Goal: Transaction & Acquisition: Purchase product/service

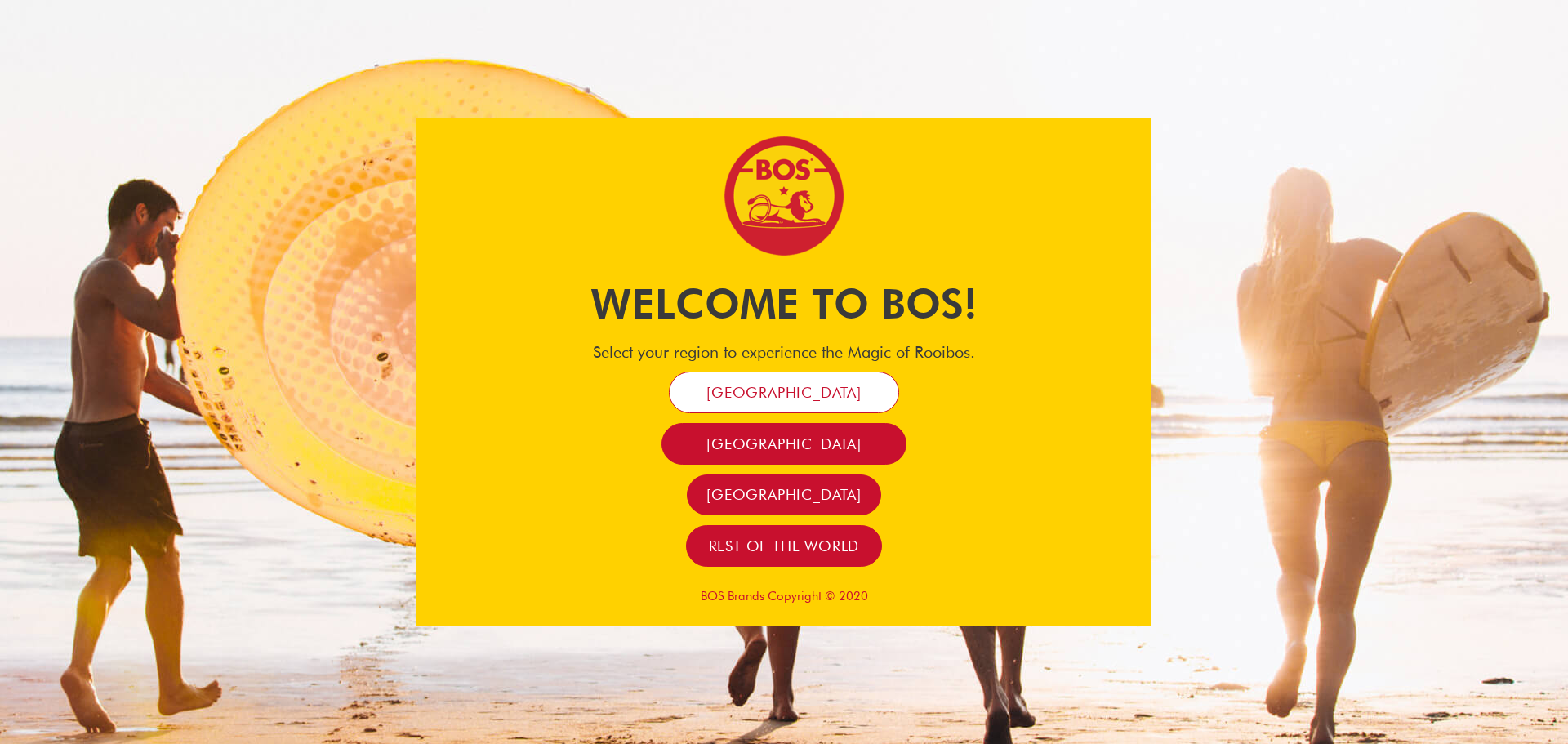
drag, startPoint x: 0, startPoint y: 0, endPoint x: 821, endPoint y: 386, distance: 907.2
click at [821, 386] on span "[GEOGRAPHIC_DATA]" at bounding box center [784, 392] width 156 height 19
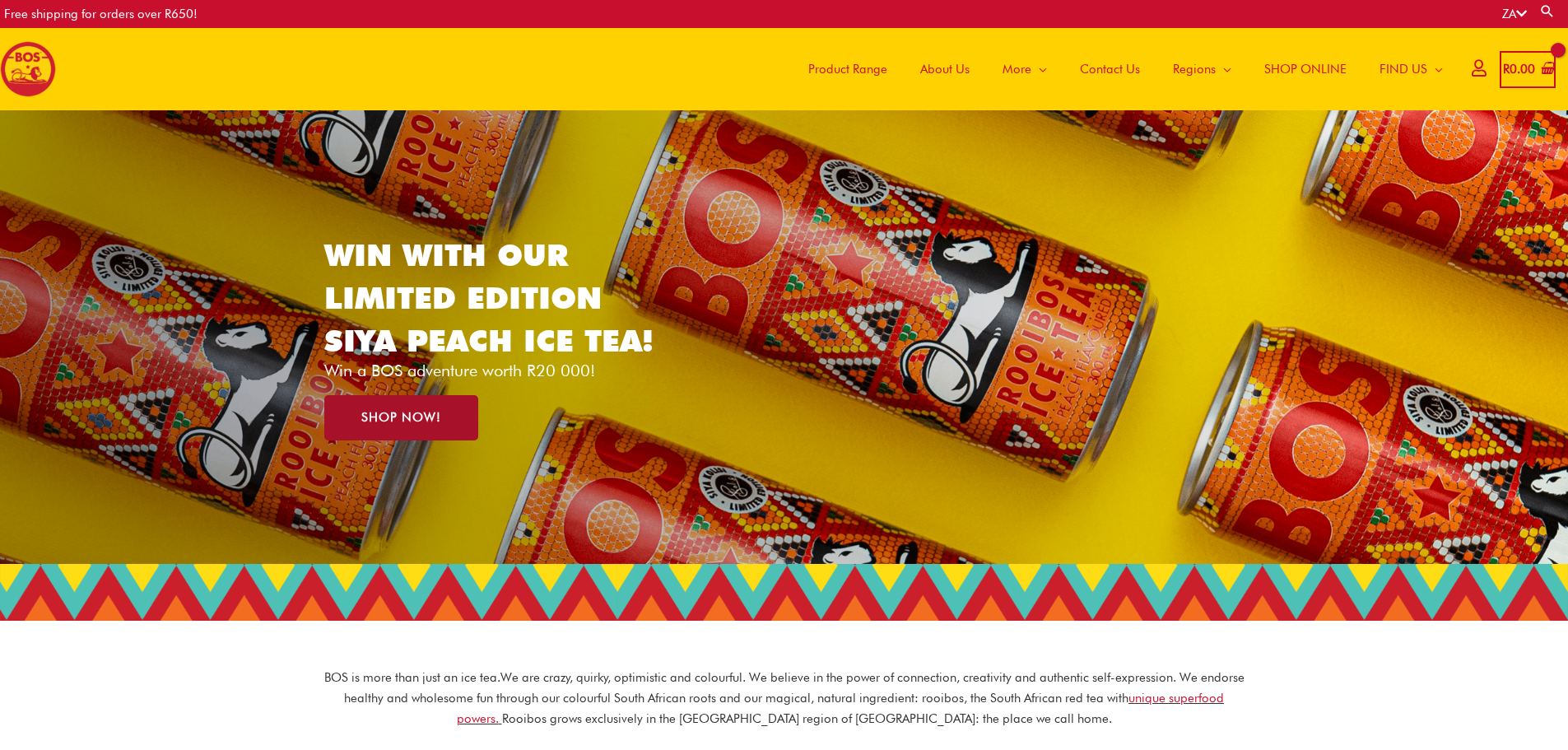
click at [411, 428] on link "SHOP NOW!" at bounding box center [402, 417] width 154 height 45
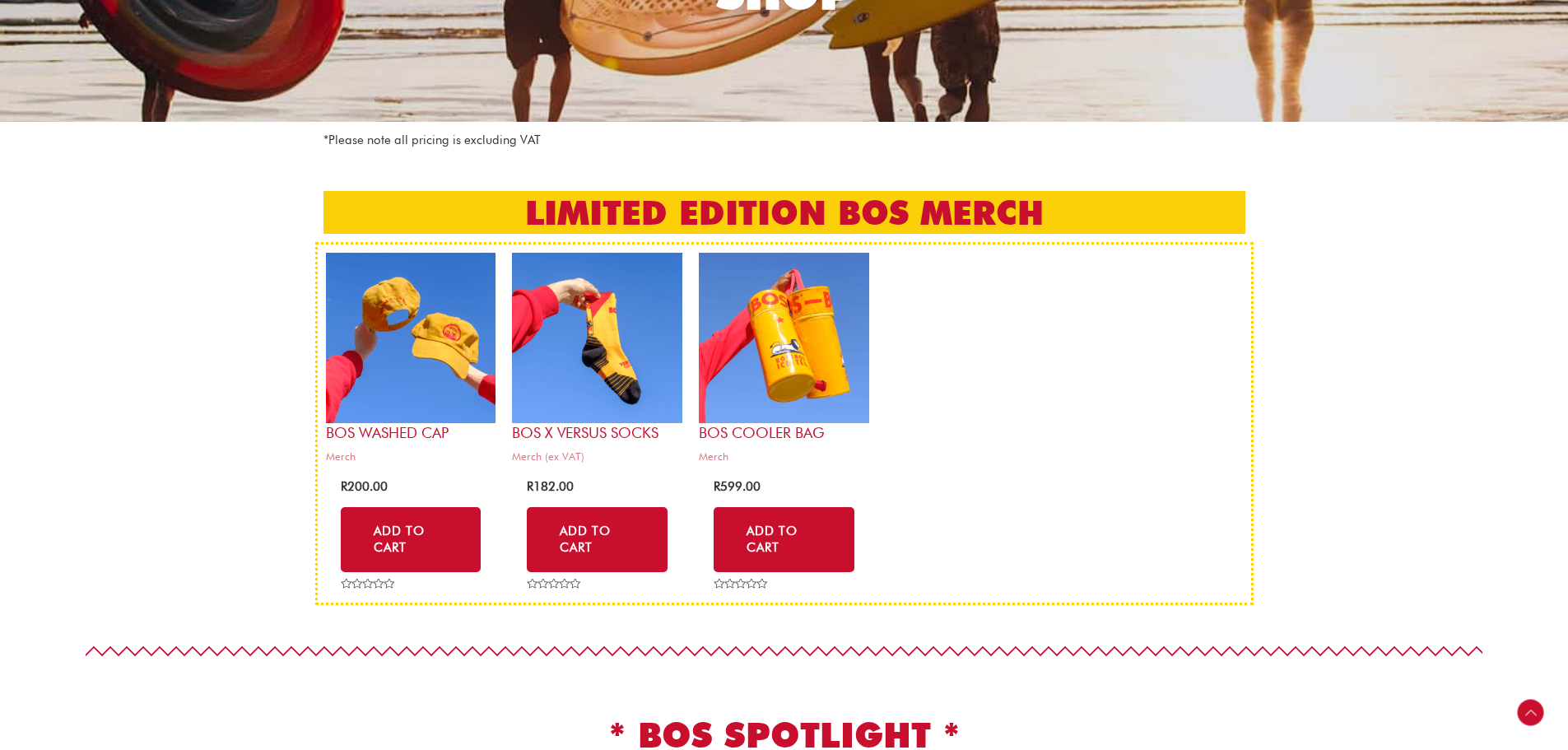
scroll to position [330, 0]
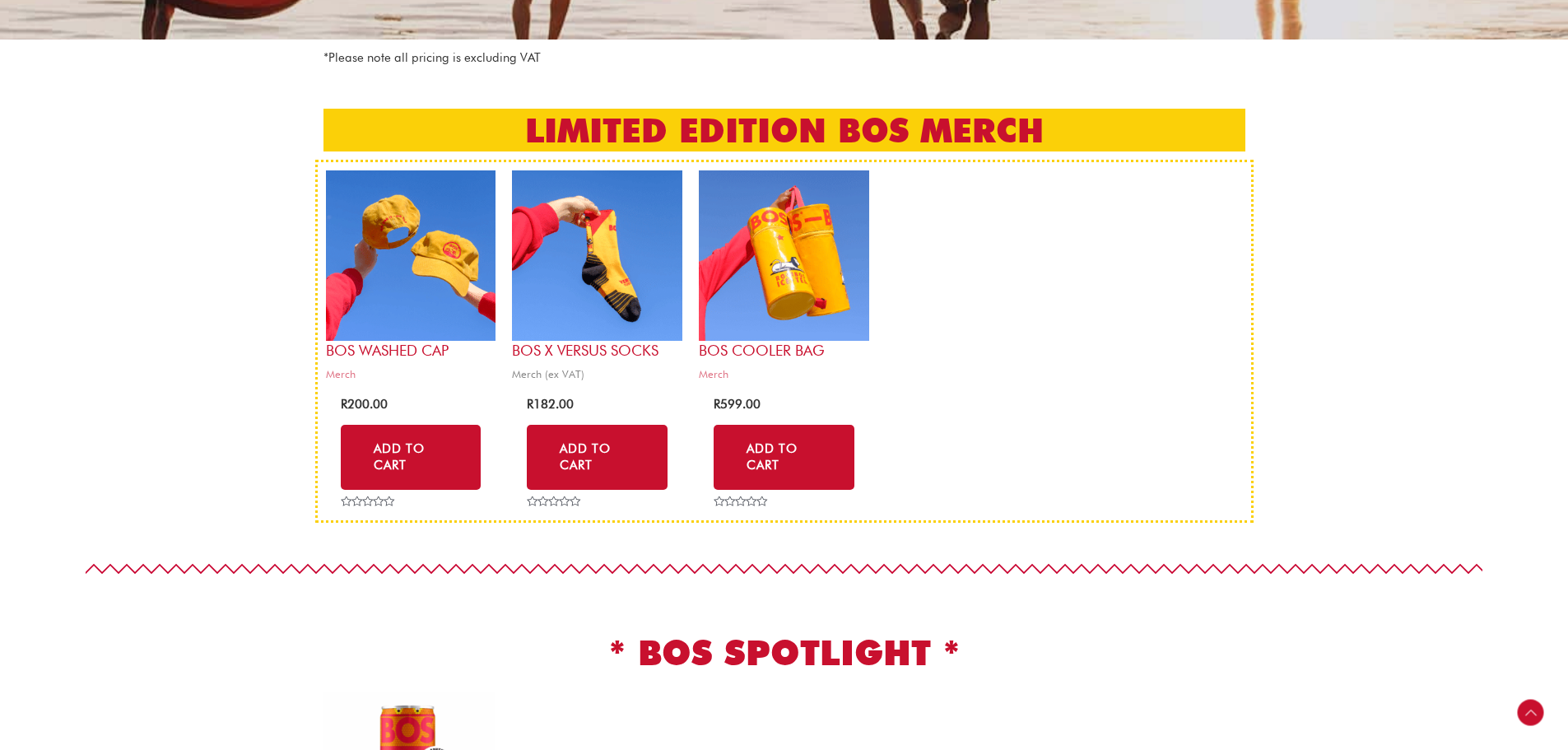
click at [593, 351] on h2 "BOS x Versus Socks" at bounding box center [597, 349] width 171 height 19
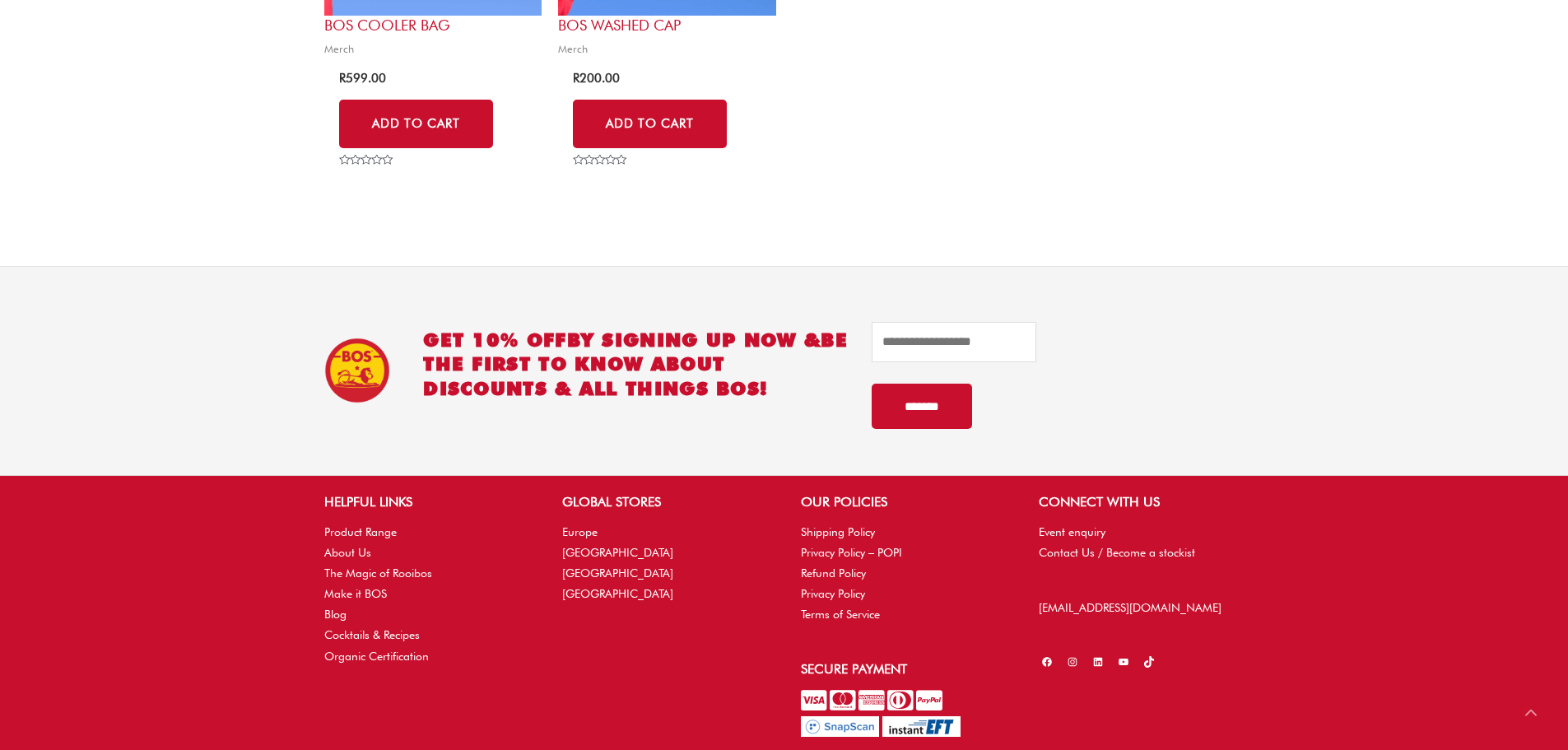
scroll to position [1153, 0]
